Goal: Transaction & Acquisition: Purchase product/service

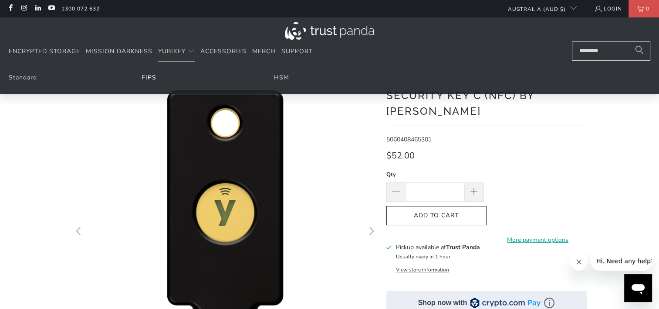
click at [149, 77] on link "FIPS" at bounding box center [149, 77] width 15 height 8
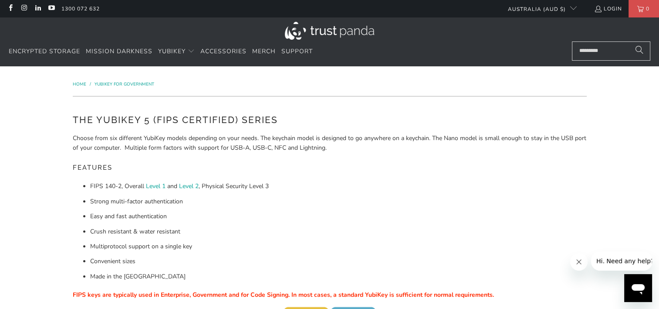
click at [332, 31] on img at bounding box center [329, 31] width 89 height 18
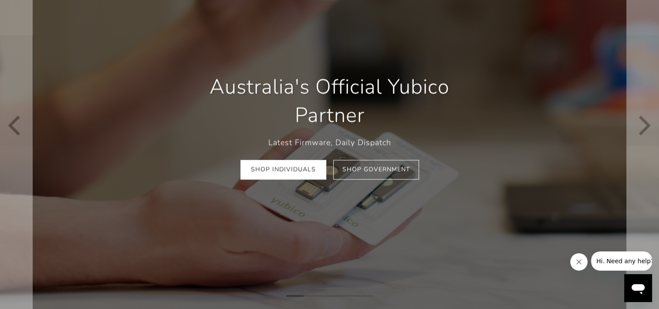
scroll to position [87, 0]
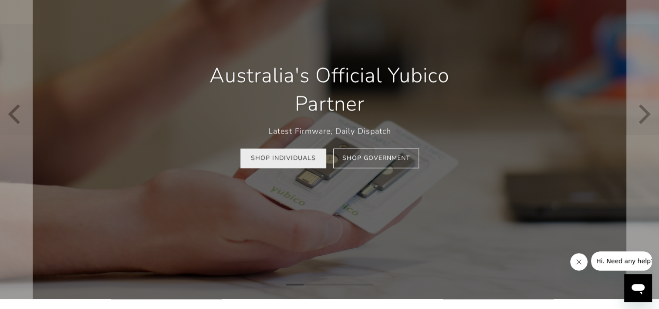
click at [293, 165] on link "Shop Individuals" at bounding box center [284, 158] width 86 height 20
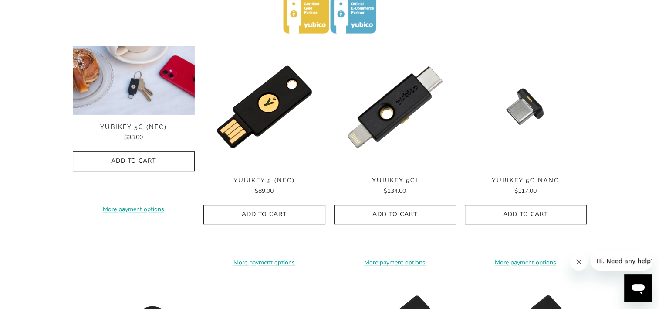
scroll to position [436, 0]
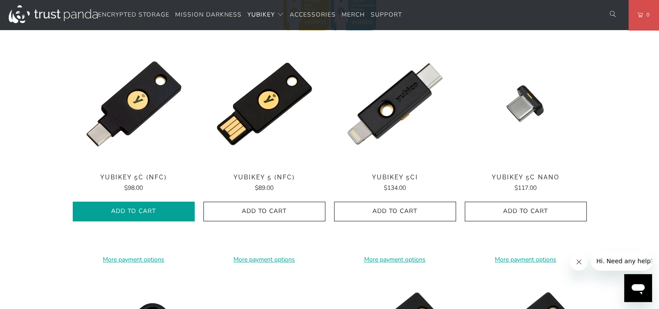
click at [130, 209] on icon "button" at bounding box center [134, 211] width 14 height 14
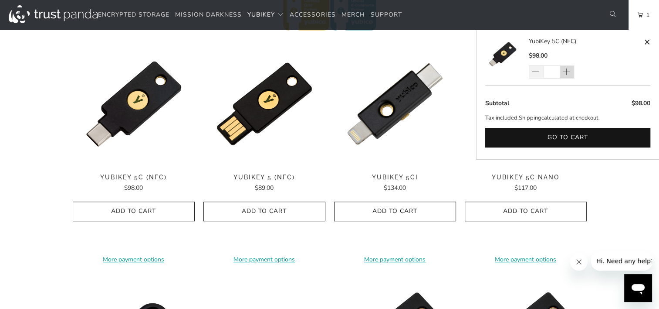
click at [570, 70] on span at bounding box center [566, 72] width 9 height 9
type input "*"
click at [570, 70] on div "*" at bounding box center [557, 71] width 57 height 13
click at [570, 70] on span at bounding box center [566, 72] width 9 height 9
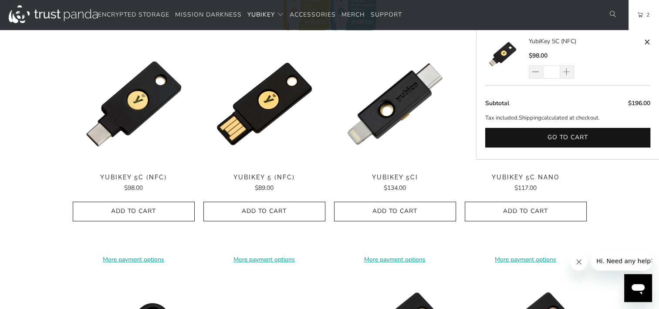
type input "*"
click at [568, 70] on div "*" at bounding box center [557, 71] width 57 height 13
click at [568, 70] on span at bounding box center [566, 72] width 9 height 9
type input "*"
click at [567, 72] on span at bounding box center [566, 72] width 9 height 9
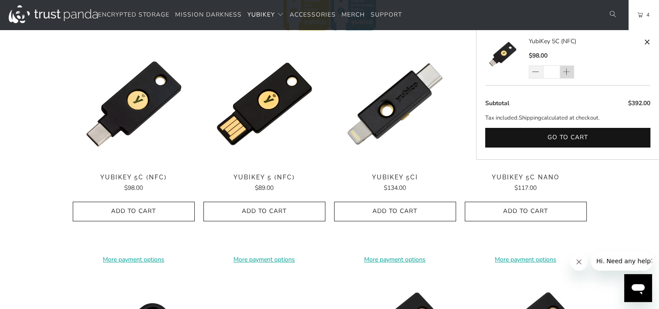
type input "*"
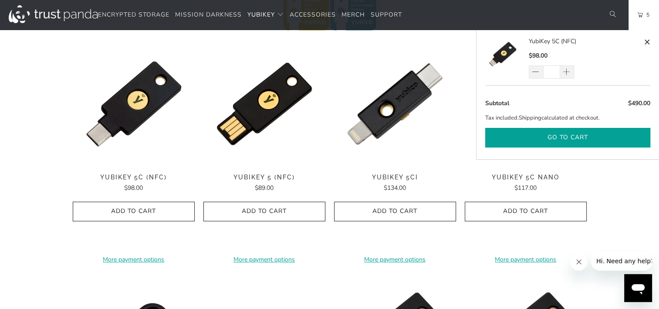
click at [577, 136] on button "Go to cart" at bounding box center [567, 138] width 165 height 20
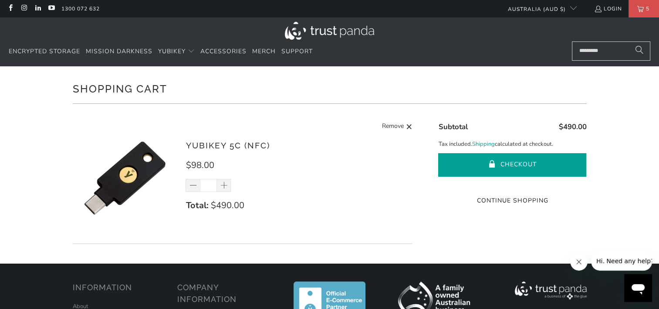
click at [533, 162] on button "Checkout" at bounding box center [512, 165] width 148 height 24
